Goal: Transaction & Acquisition: Book appointment/travel/reservation

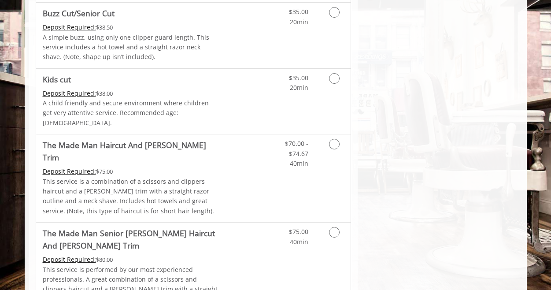
scroll to position [634, 0]
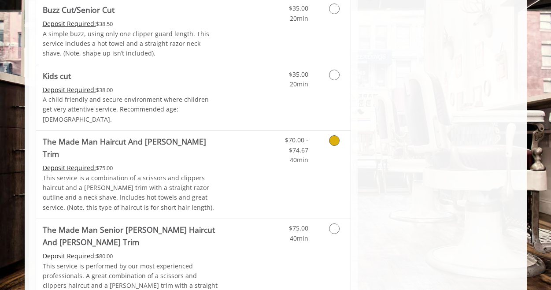
click at [337, 135] on icon "Grooming services" at bounding box center [334, 140] width 11 height 11
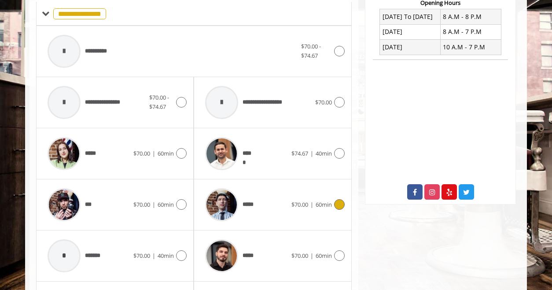
scroll to position [456, 0]
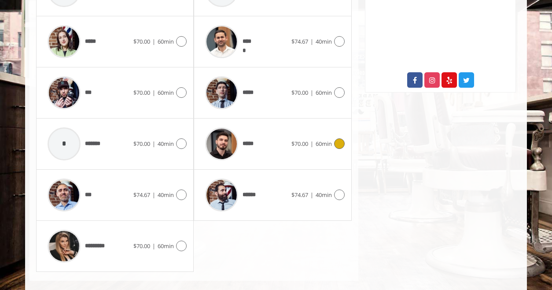
click at [337, 138] on icon at bounding box center [339, 143] width 11 height 11
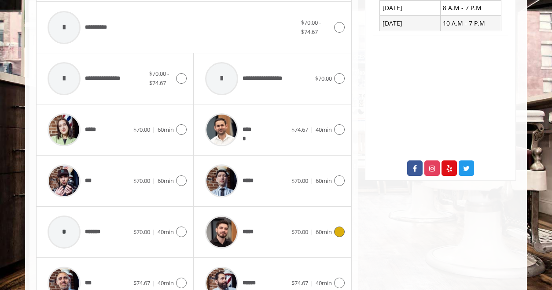
scroll to position [370, 0]
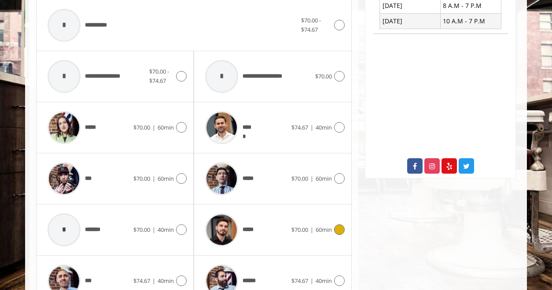
click at [341, 224] on icon at bounding box center [339, 229] width 11 height 11
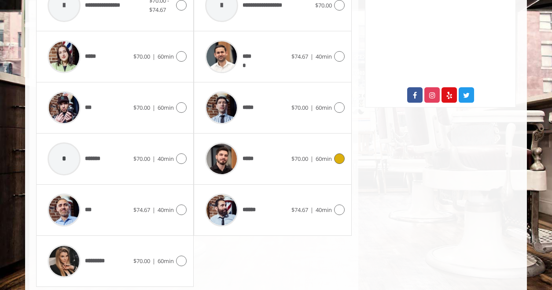
scroll to position [444, 0]
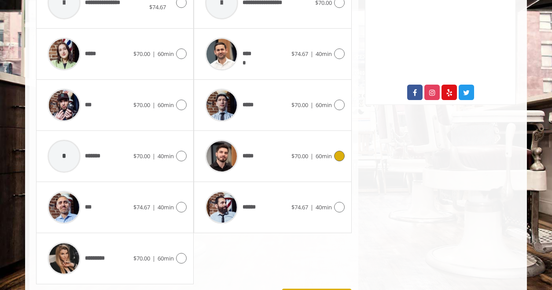
click at [338, 151] on icon at bounding box center [339, 156] width 11 height 11
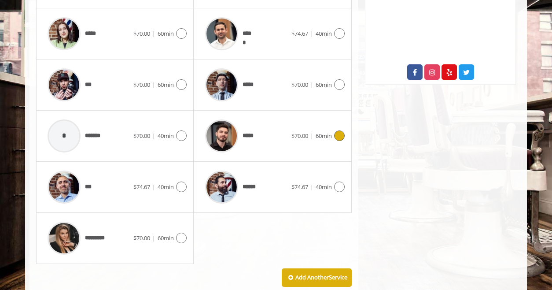
scroll to position [476, 0]
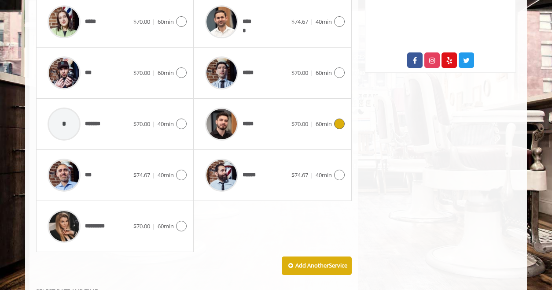
click at [342, 118] on icon at bounding box center [339, 123] width 11 height 11
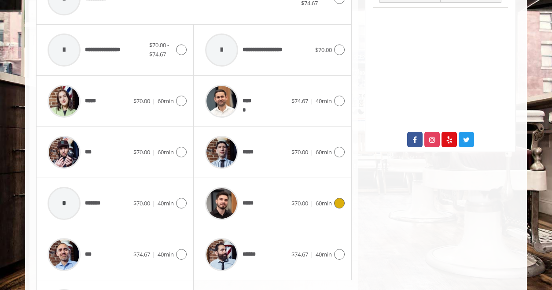
scroll to position [412, 0]
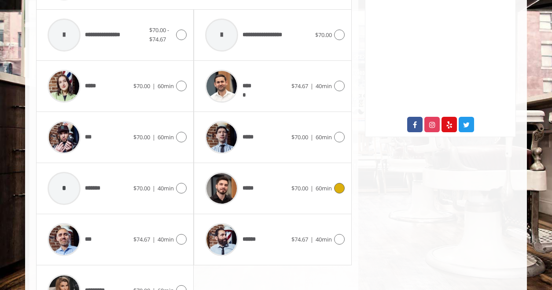
click at [343, 183] on icon at bounding box center [339, 188] width 11 height 11
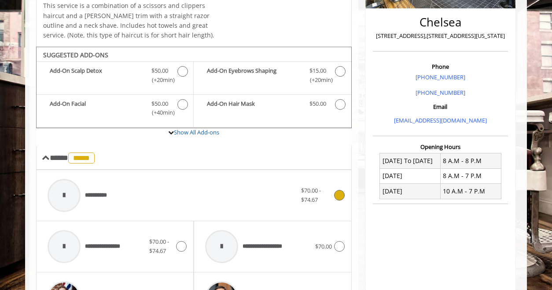
click at [343, 186] on div "$70.00 - $74.67" at bounding box center [322, 195] width 43 height 18
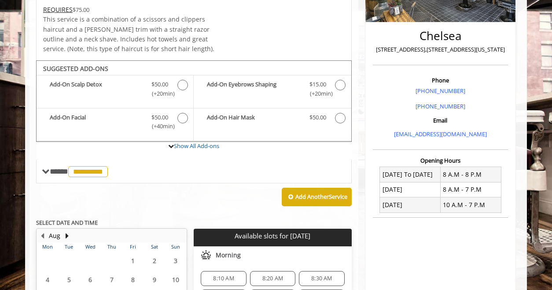
scroll to position [187, 0]
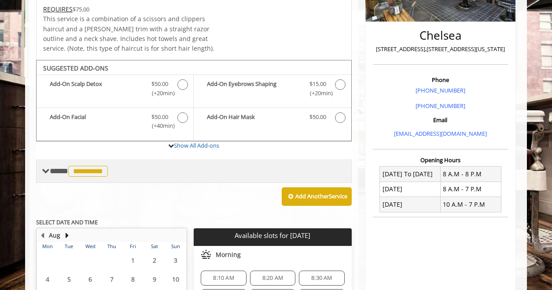
click at [44, 167] on span at bounding box center [46, 171] width 8 height 8
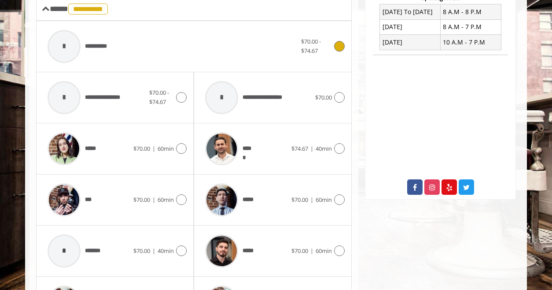
scroll to position [396, 0]
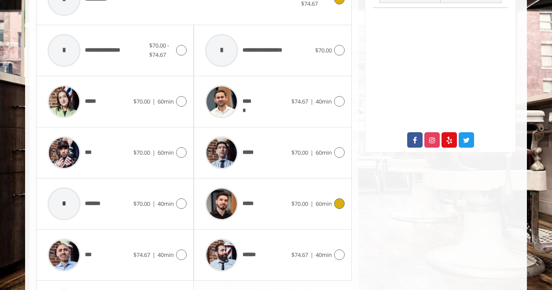
click at [338, 198] on icon at bounding box center [339, 203] width 11 height 11
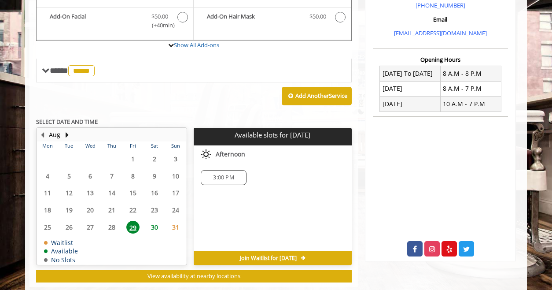
scroll to position [293, 0]
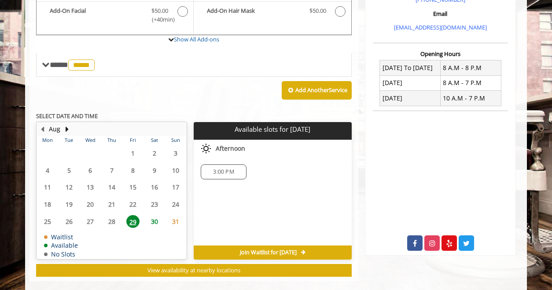
click at [154, 215] on span "30" at bounding box center [154, 221] width 13 height 13
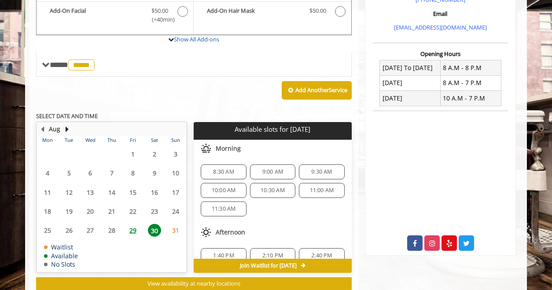
scroll to position [306, 0]
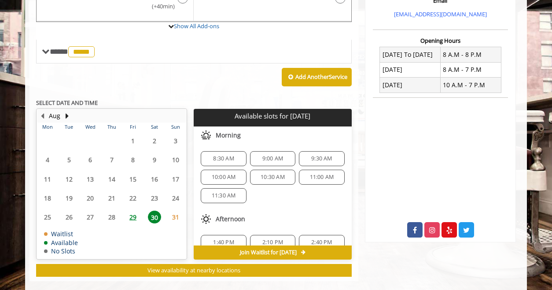
click at [130, 210] on span "29" at bounding box center [132, 216] width 13 height 13
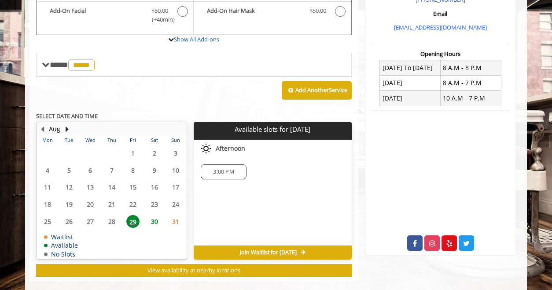
click at [236, 168] on span "3:00 PM" at bounding box center [223, 171] width 37 height 7
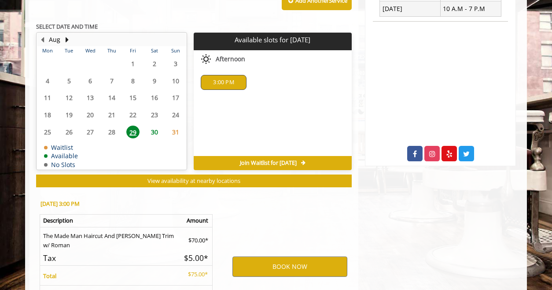
scroll to position [453, 0]
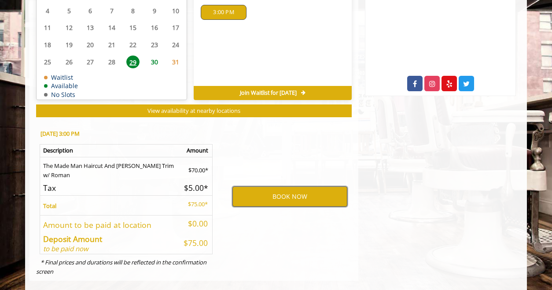
click at [268, 186] on button "BOOK NOW" at bounding box center [289, 196] width 115 height 20
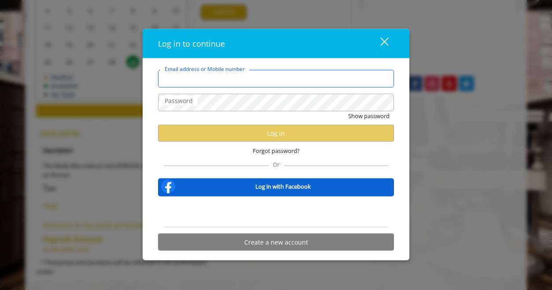
type input "**********"
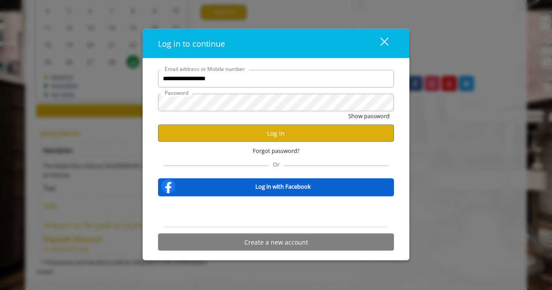
scroll to position [0, 0]
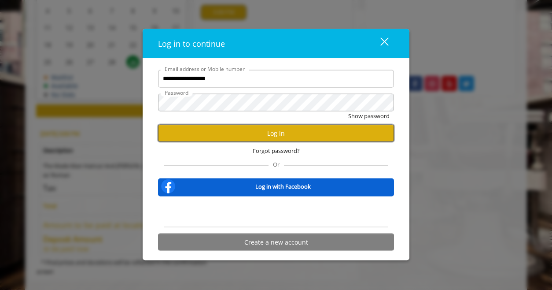
click at [257, 134] on button "Log in" at bounding box center [276, 133] width 236 height 17
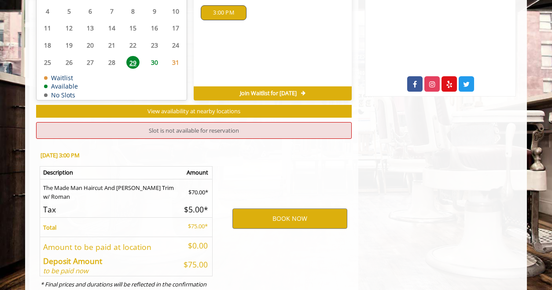
scroll to position [474, 0]
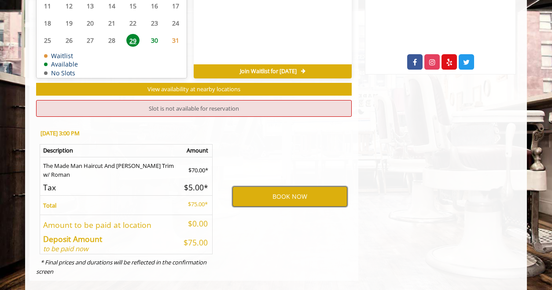
click at [285, 186] on button "BOOK NOW" at bounding box center [289, 196] width 115 height 20
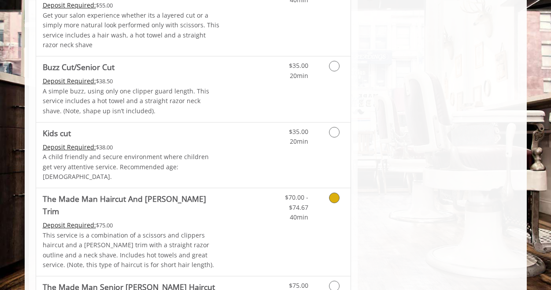
scroll to position [704, 0]
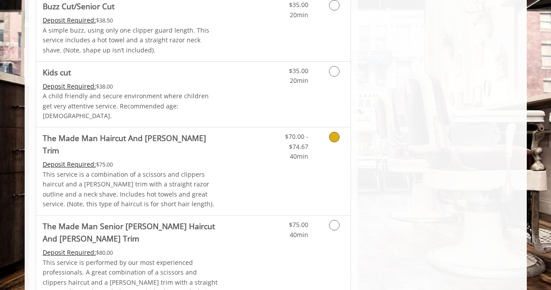
click at [336, 132] on icon "Grooming services" at bounding box center [334, 137] width 11 height 11
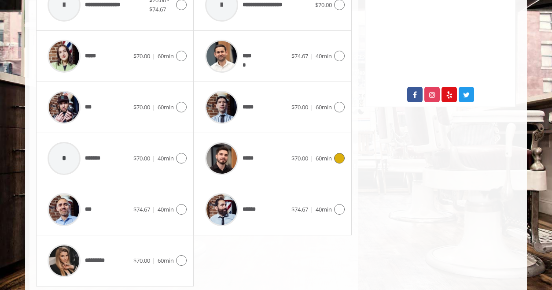
scroll to position [456, 0]
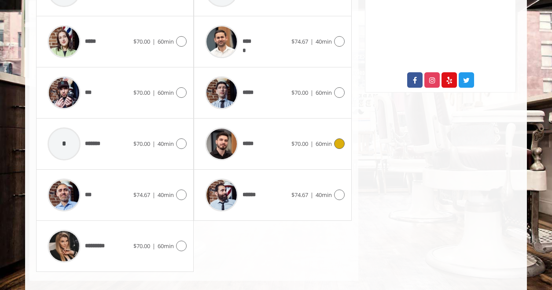
click at [336, 125] on div "***** $70.00 | 60min" at bounding box center [273, 144] width 144 height 42
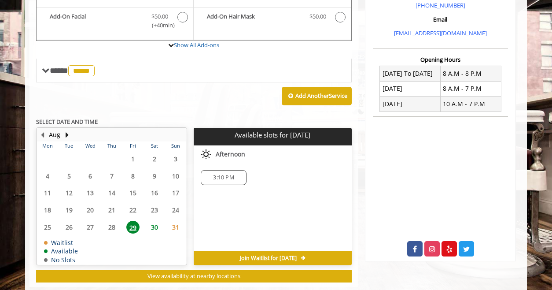
scroll to position [293, 0]
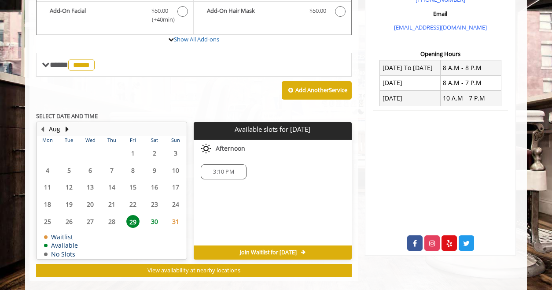
click at [231, 168] on span "3:10 PM" at bounding box center [223, 171] width 21 height 7
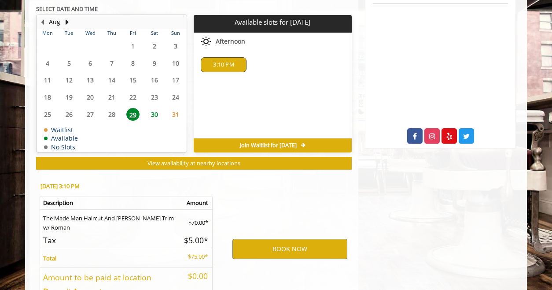
scroll to position [453, 0]
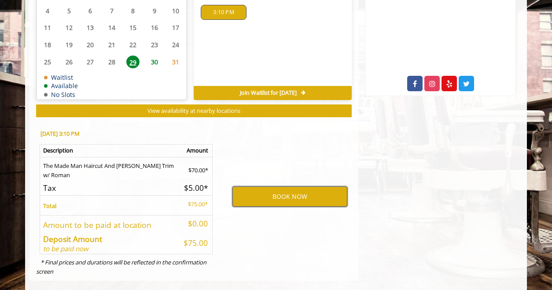
click at [274, 188] on button "BOOK NOW" at bounding box center [289, 196] width 115 height 20
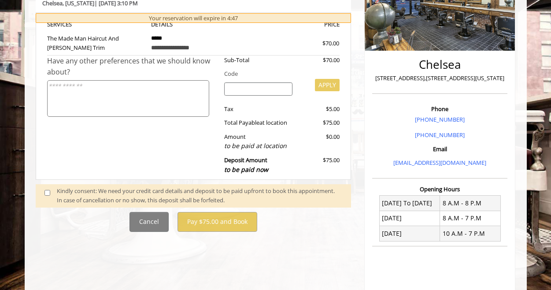
scroll to position [176, 0]
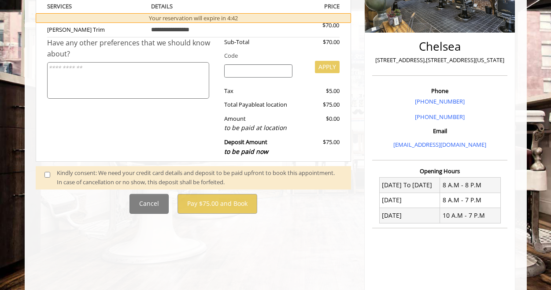
click at [50, 174] on span at bounding box center [51, 177] width 26 height 18
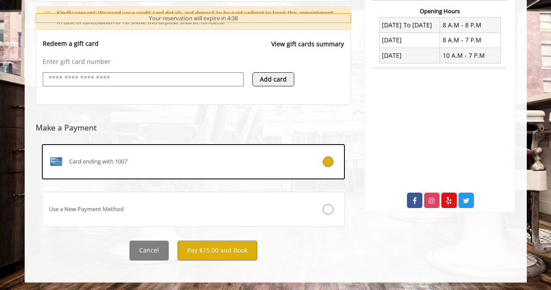
scroll to position [337, 0]
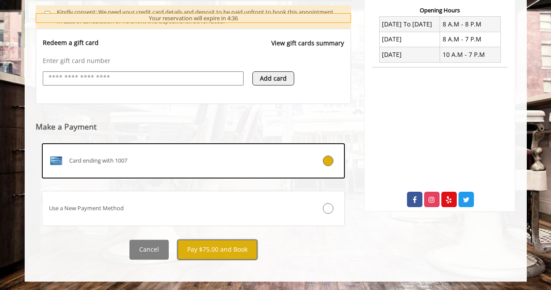
click at [220, 254] on button "Pay $75.00 and Book" at bounding box center [217, 249] width 80 height 20
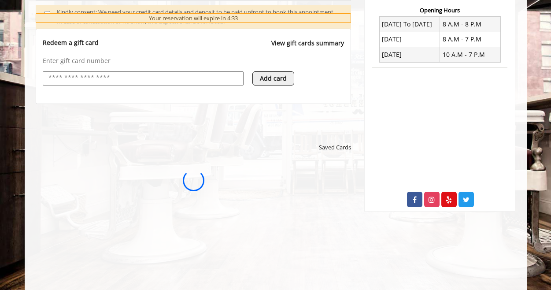
scroll to position [0, 0]
